Goal: Information Seeking & Learning: Learn about a topic

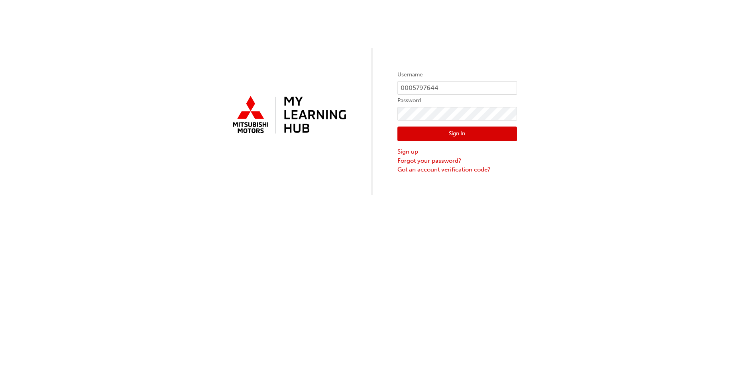
type input "0005797644"
click button "Sign In" at bounding box center [457, 134] width 120 height 15
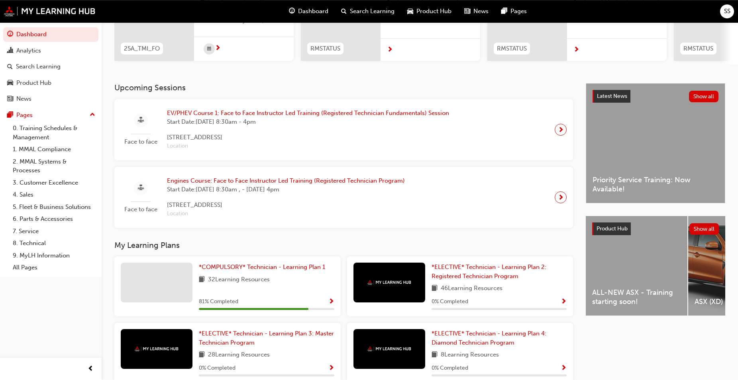
scroll to position [203, 0]
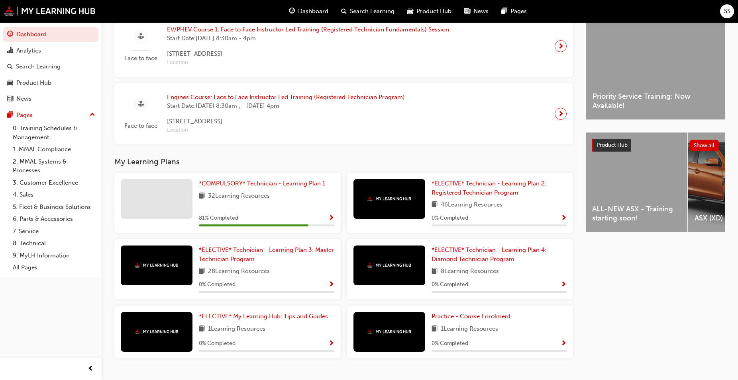
click at [263, 187] on span "*COMPULSORY* Technician - Learning Plan 1" at bounding box center [262, 183] width 126 height 7
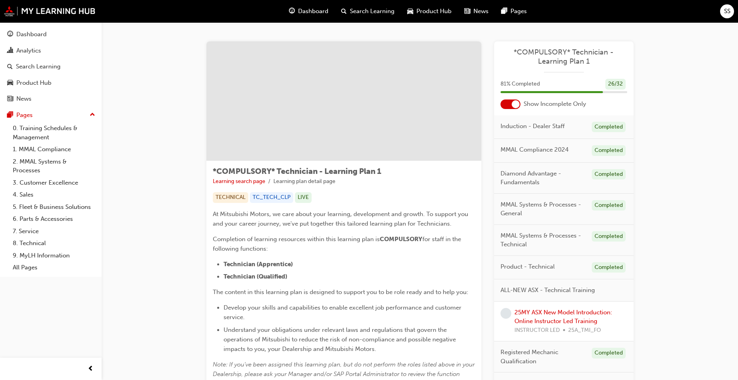
click at [325, 16] on div "Dashboard" at bounding box center [308, 11] width 52 height 16
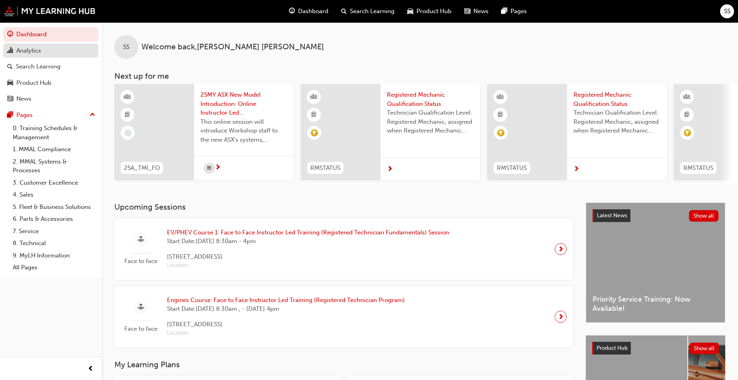
click at [22, 49] on div "Analytics" at bounding box center [28, 50] width 25 height 9
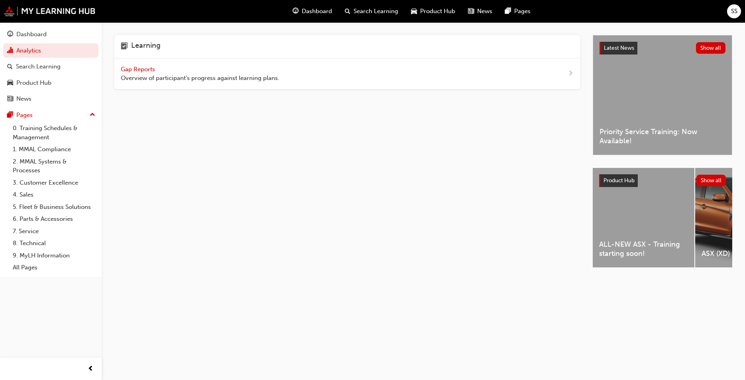
click at [136, 68] on span "Gap Reports" at bounding box center [139, 69] width 36 height 7
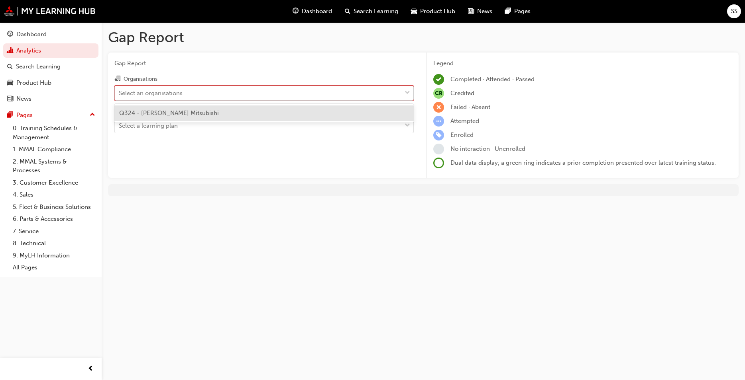
click at [292, 91] on div "Select an organisations" at bounding box center [258, 93] width 286 height 14
click at [120, 91] on input "Organisations option Q324 - Ross Gray Mitsubishi focused, 1 of 1. 1 result avai…" at bounding box center [119, 92] width 1 height 7
click at [277, 110] on div "Q324 - Ross Gray Mitsubishi" at bounding box center [263, 114] width 299 height 16
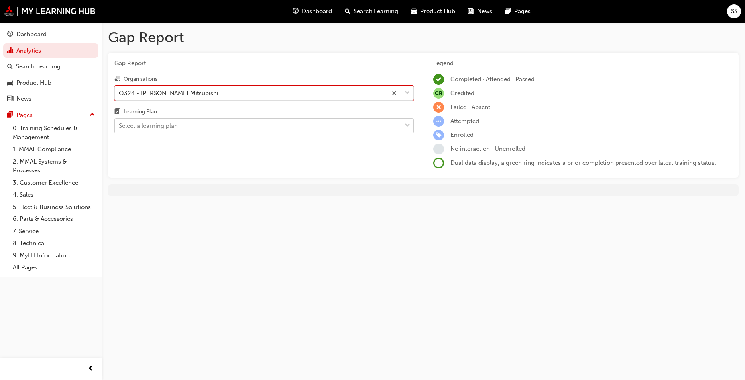
click at [262, 129] on div "Select a learning plan" at bounding box center [258, 126] width 286 height 14
click at [120, 129] on input "Learning Plan Select a learning plan" at bounding box center [119, 125] width 1 height 7
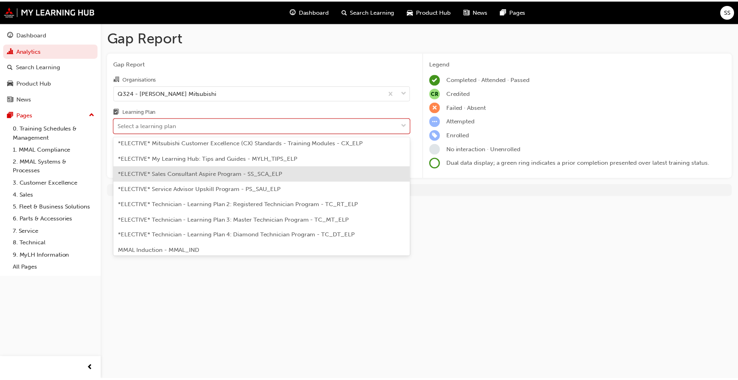
scroll to position [387, 0]
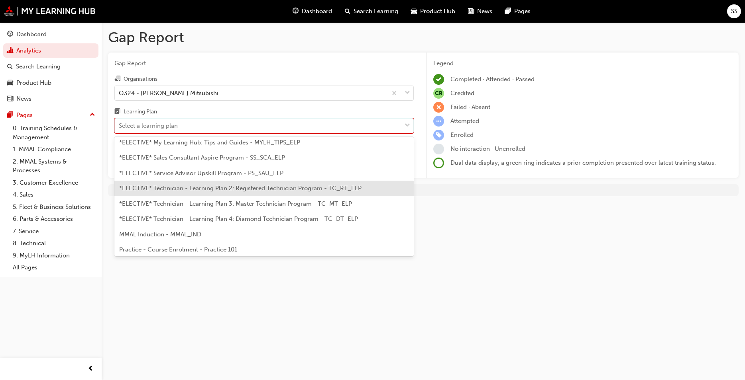
click at [290, 192] on span "*ELECTIVE* Technician - Learning Plan 2: Registered Technician Program - TC_RT_…" at bounding box center [240, 188] width 242 height 7
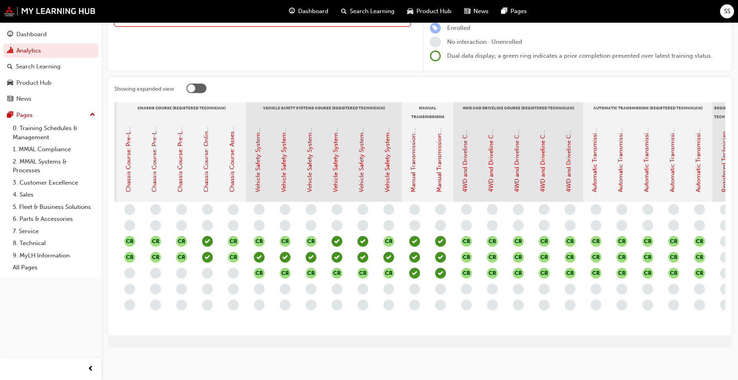
scroll to position [0, 710]
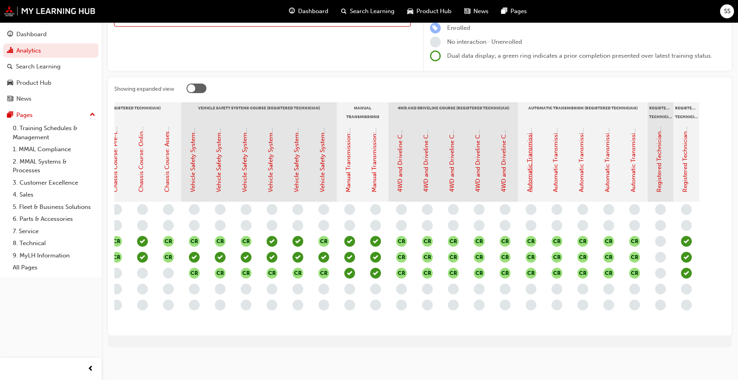
click at [531, 163] on link "Automatic Transmission Course 1: Pre-Learning 1 (Registered Technician Program …" at bounding box center [529, 62] width 7 height 262
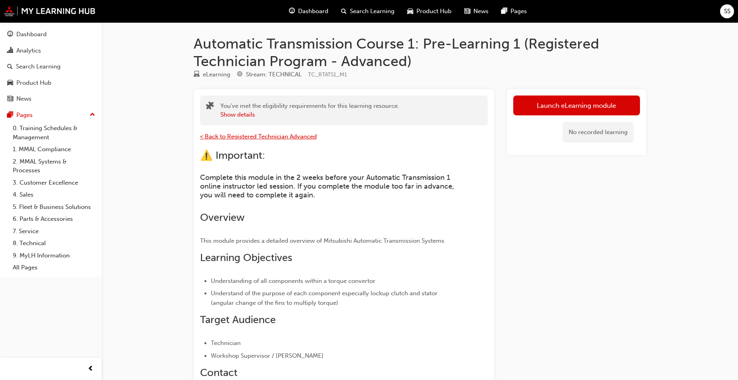
click at [231, 135] on span "< Back to Registered Technician Advanced" at bounding box center [258, 136] width 117 height 7
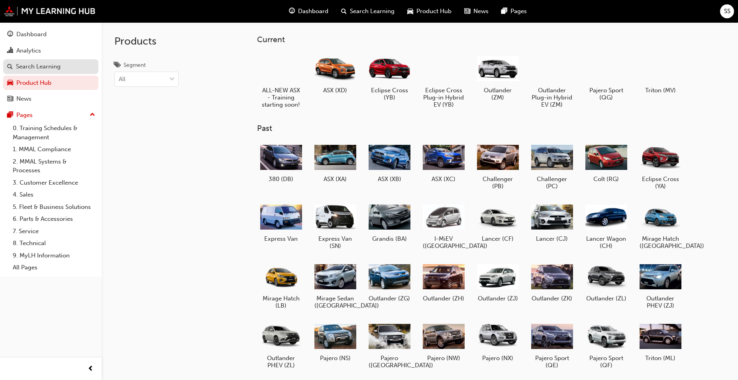
click at [42, 67] on div "Search Learning" at bounding box center [38, 66] width 45 height 9
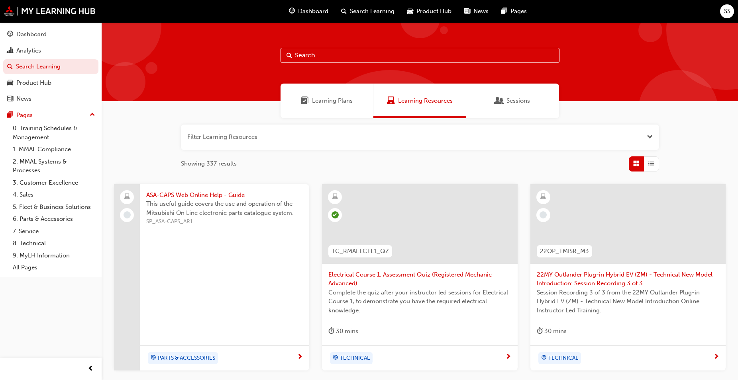
click at [316, 99] on span "Learning Plans" at bounding box center [332, 100] width 41 height 9
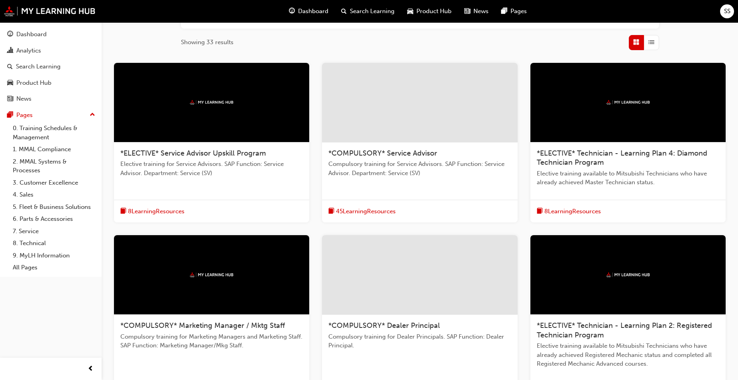
scroll to position [162, 0]
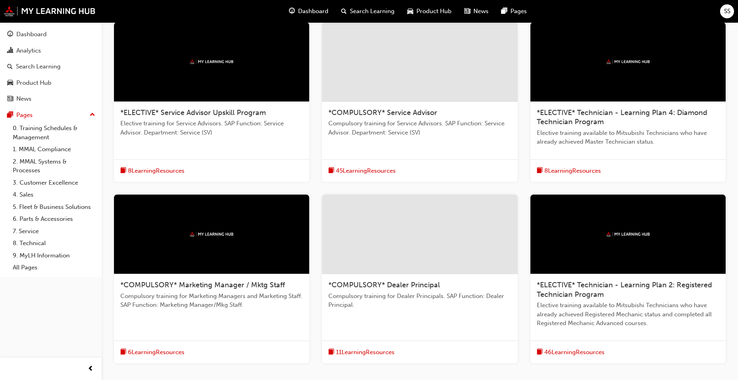
click at [725, 16] on div "SS" at bounding box center [727, 11] width 14 height 14
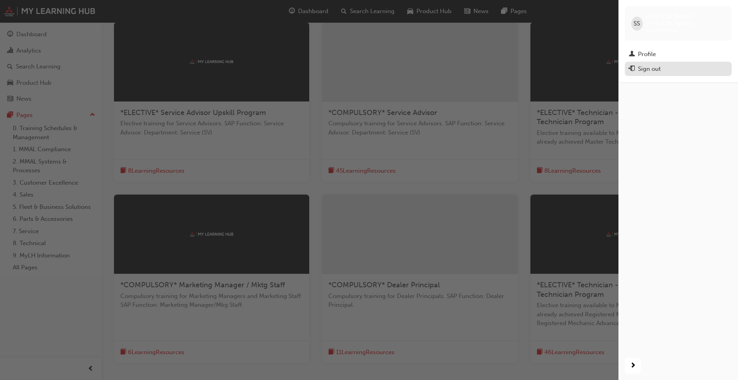
click at [674, 65] on div "Sign out" at bounding box center [678, 69] width 99 height 10
